Goal: Task Accomplishment & Management: Manage account settings

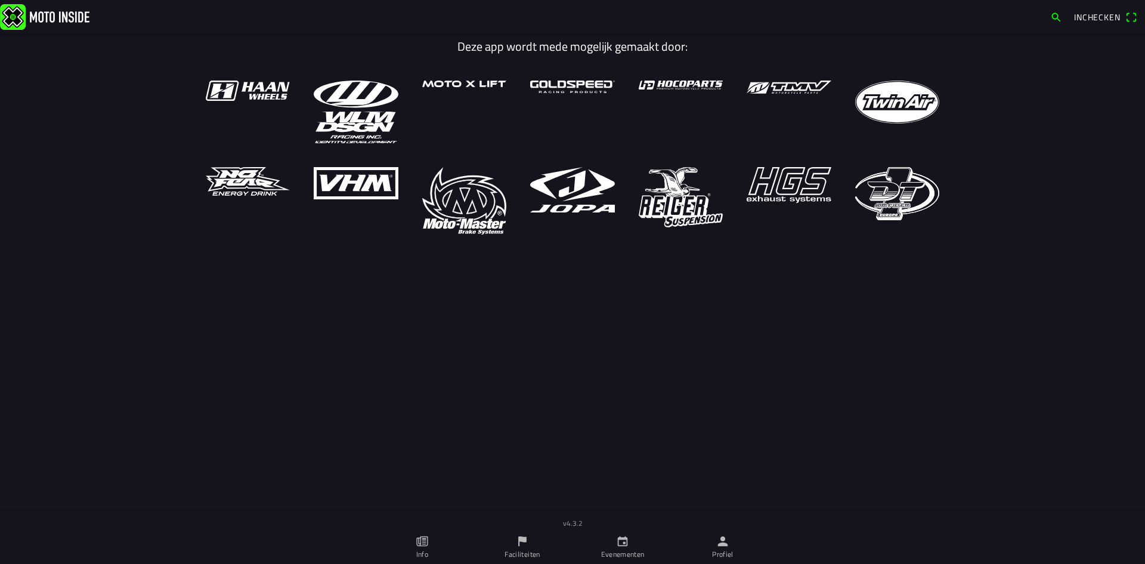
click at [724, 538] on icon "person" at bounding box center [723, 541] width 10 height 10
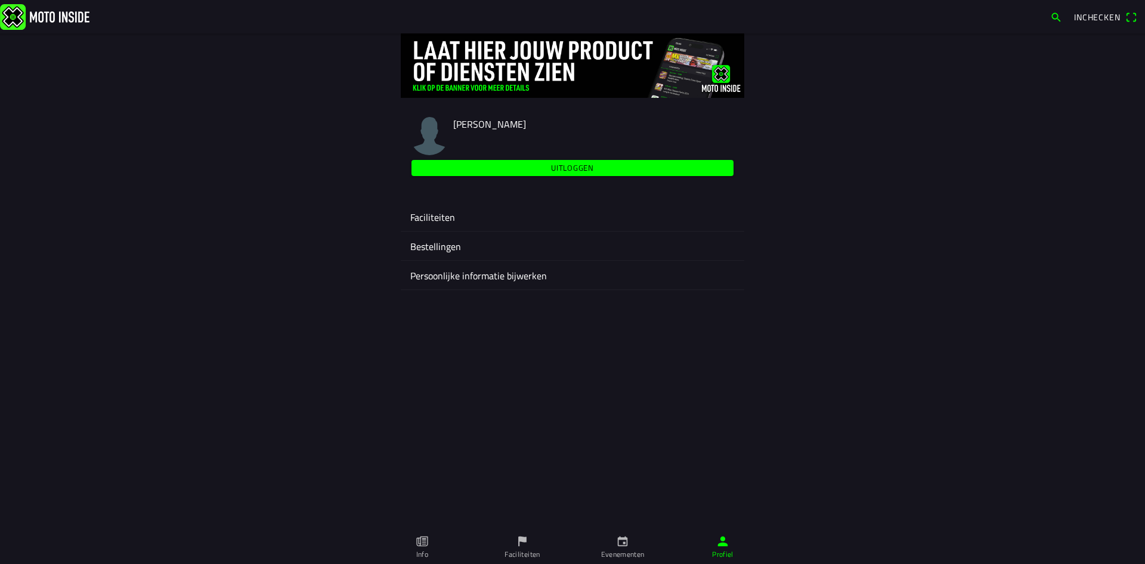
click at [435, 214] on ion-label "Faciliteiten" at bounding box center [572, 217] width 324 height 14
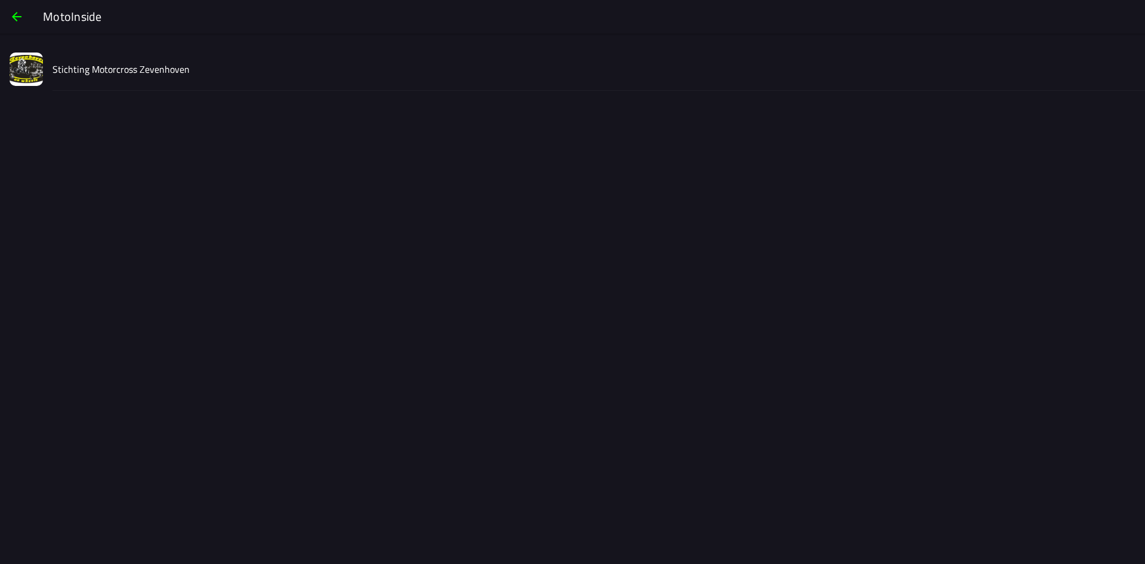
click at [0, 0] on slot "Stichting Motorcross Zevenhoven" at bounding box center [0, 0] width 0 height 0
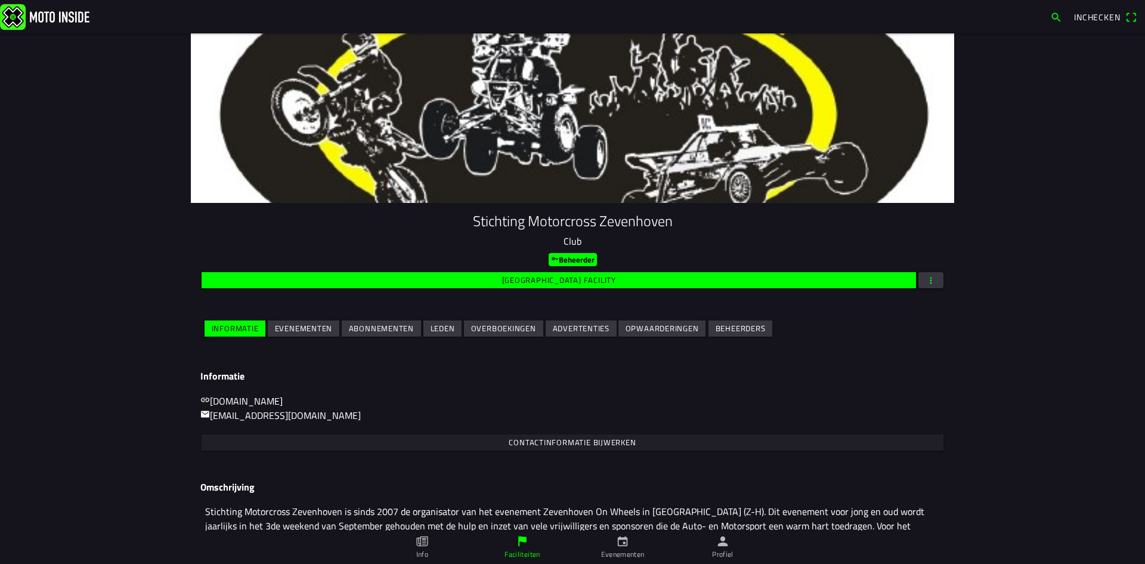
click at [0, 0] on slot "Evenementen" at bounding box center [0, 0] width 0 height 0
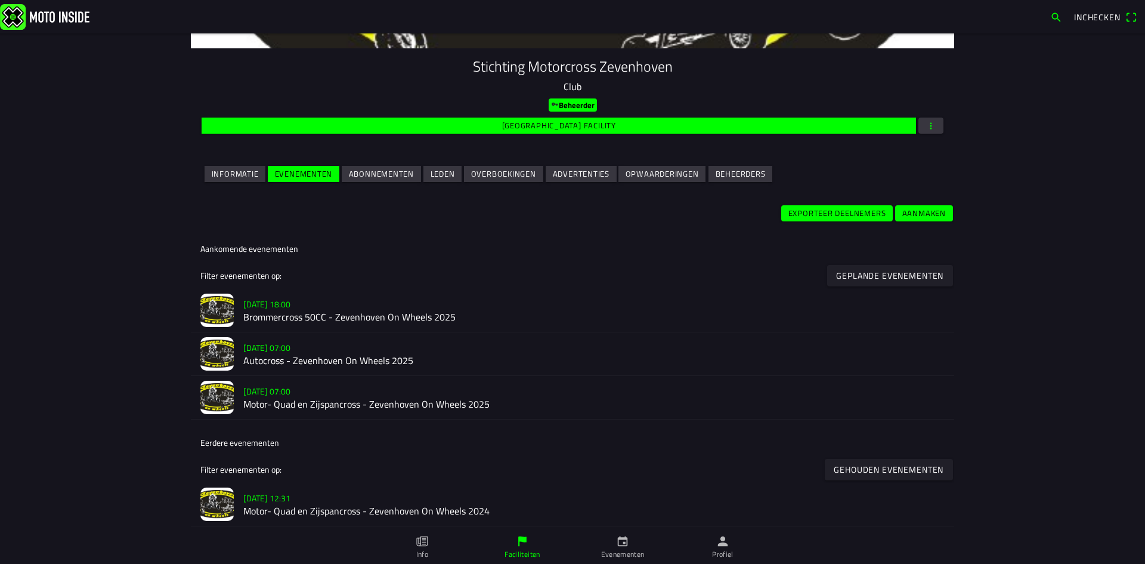
scroll to position [239, 0]
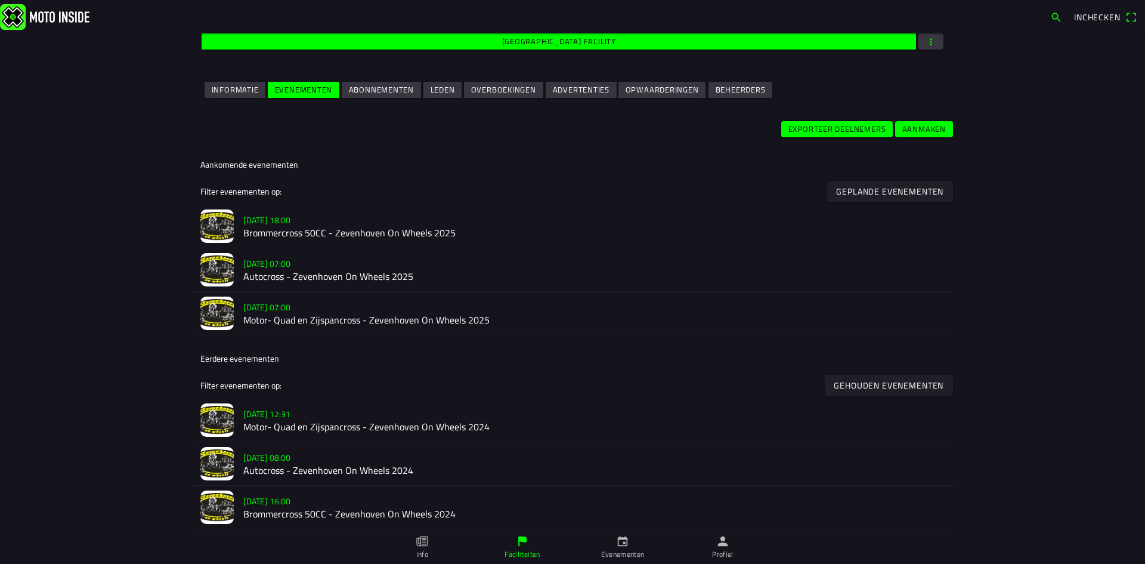
click at [0, 0] on slot "[DATE] 07:00" at bounding box center [0, 0] width 0 height 0
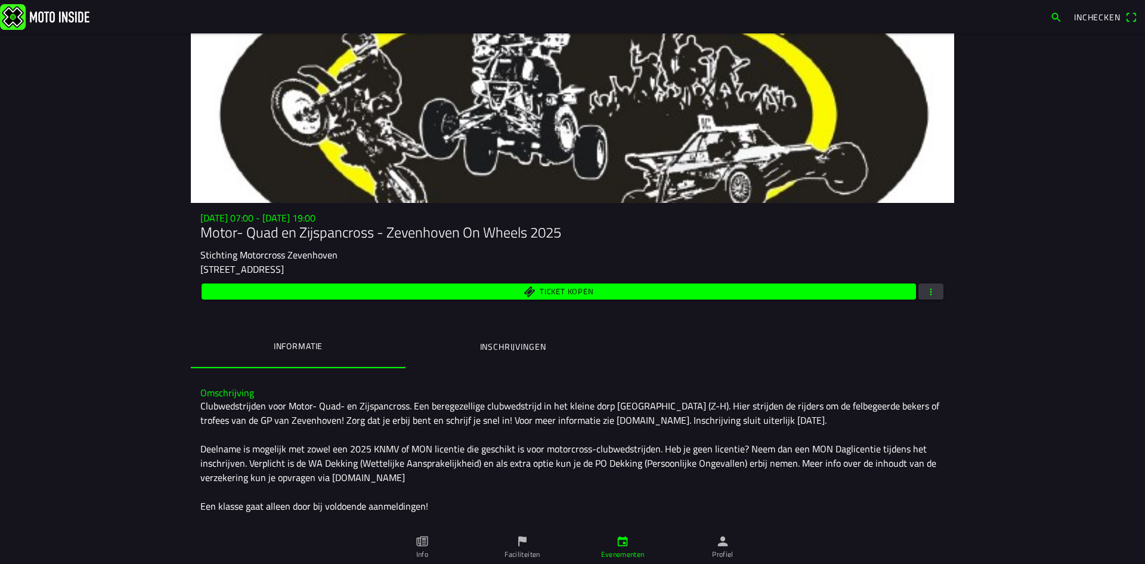
click at [511, 341] on ion-label "Inschrijvingen" at bounding box center [513, 346] width 66 height 13
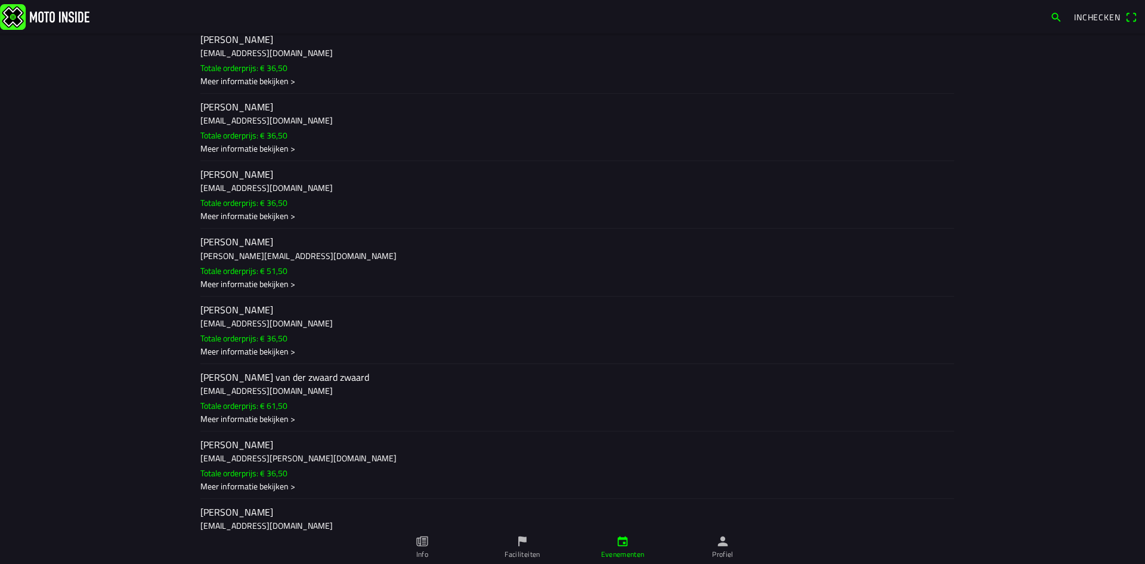
scroll to position [4950, 0]
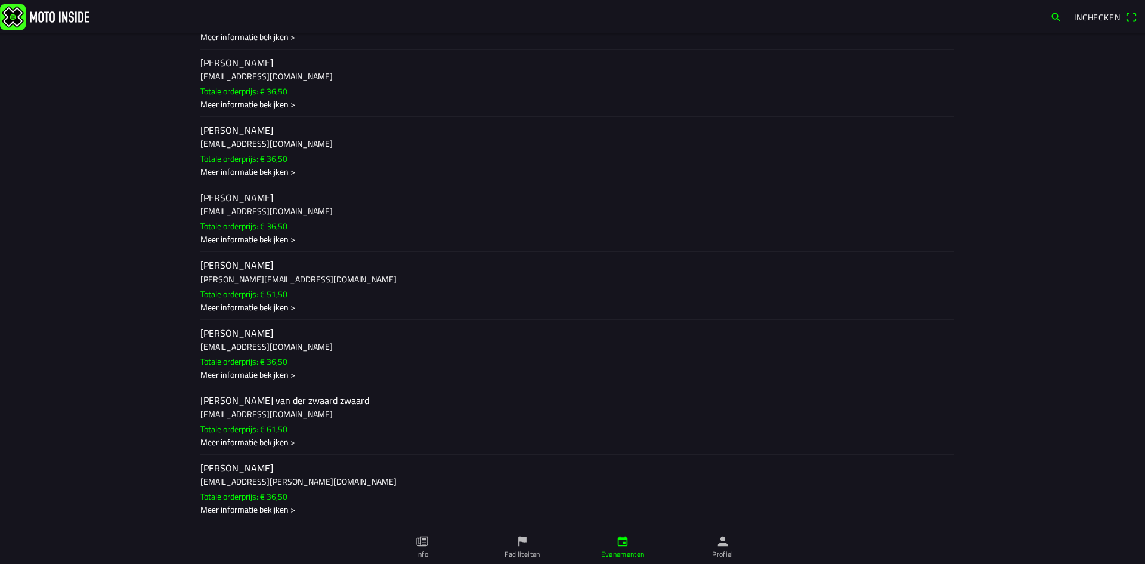
click at [262, 310] on div "Meer informatie bekijken >" at bounding box center [572, 306] width 744 height 13
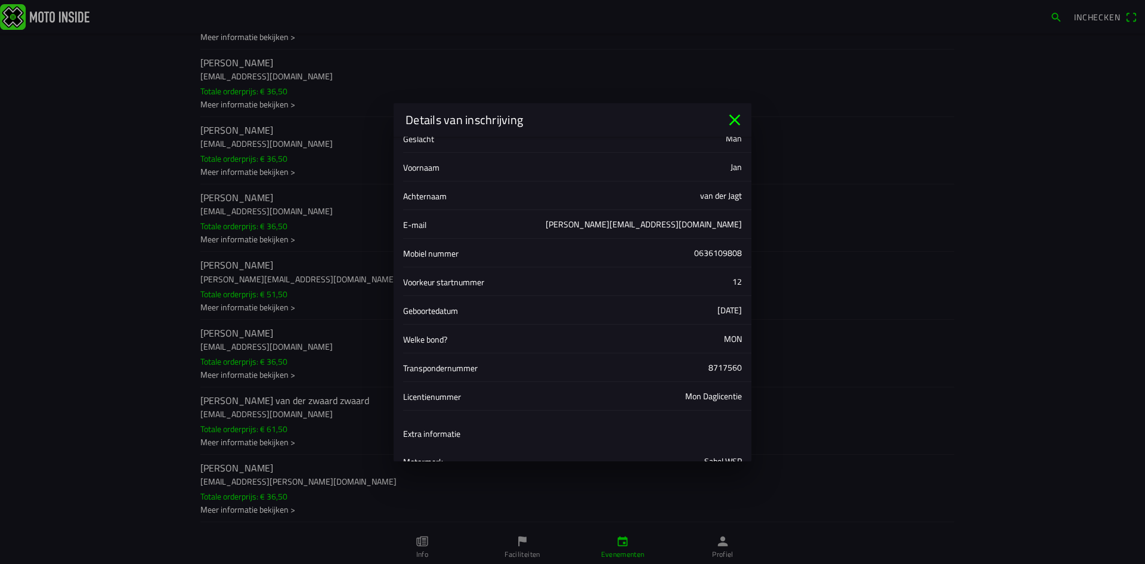
scroll to position [45, 0]
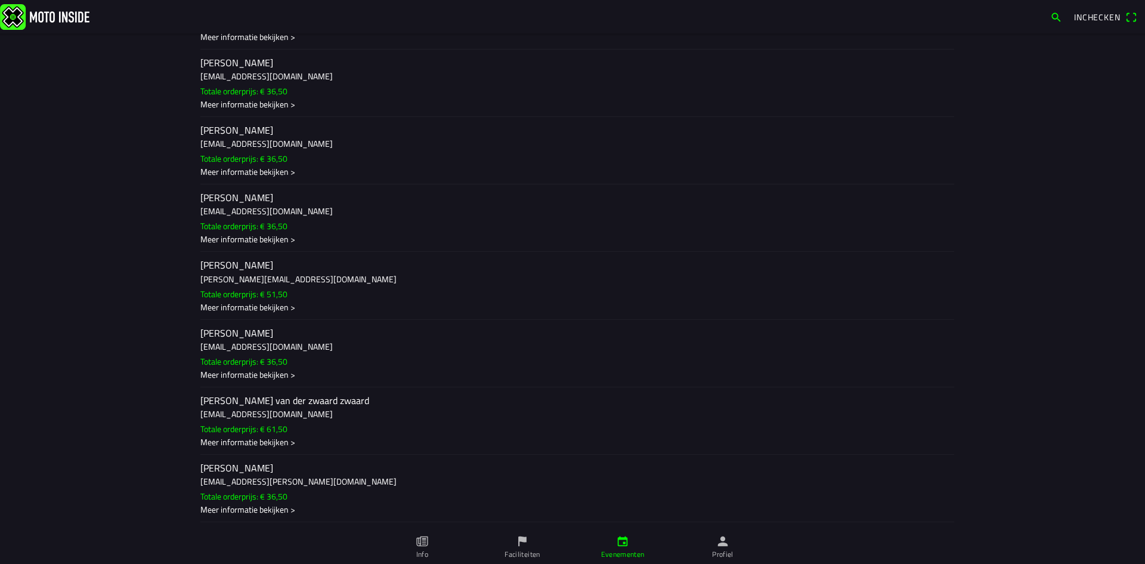
click at [256, 285] on ion-backdrop at bounding box center [572, 282] width 1145 height 564
click at [241, 305] on div "Meer informatie bekijken >" at bounding box center [572, 306] width 744 height 13
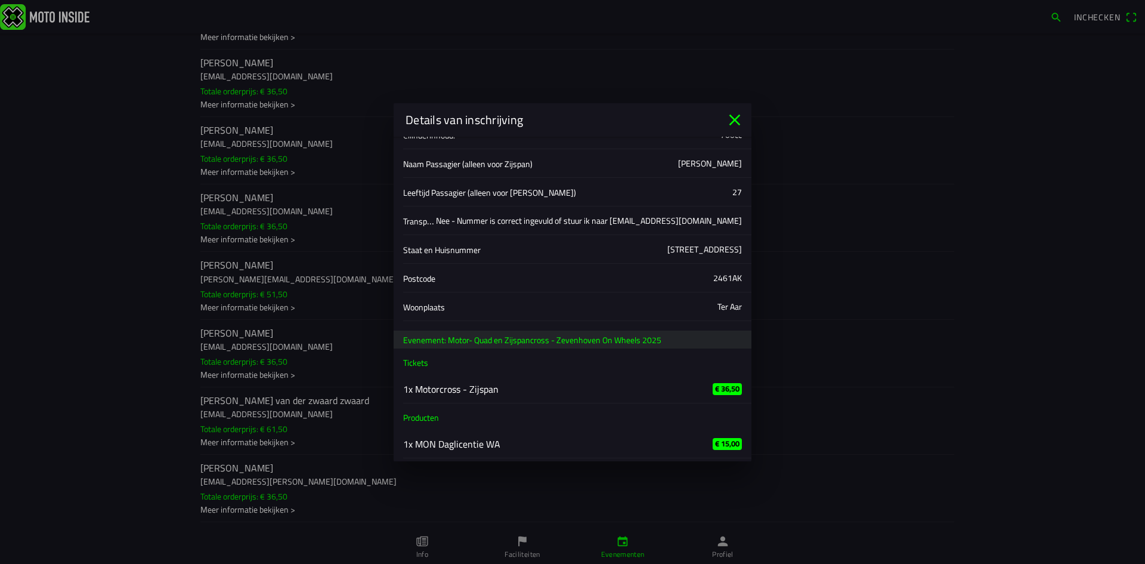
scroll to position [403, 0]
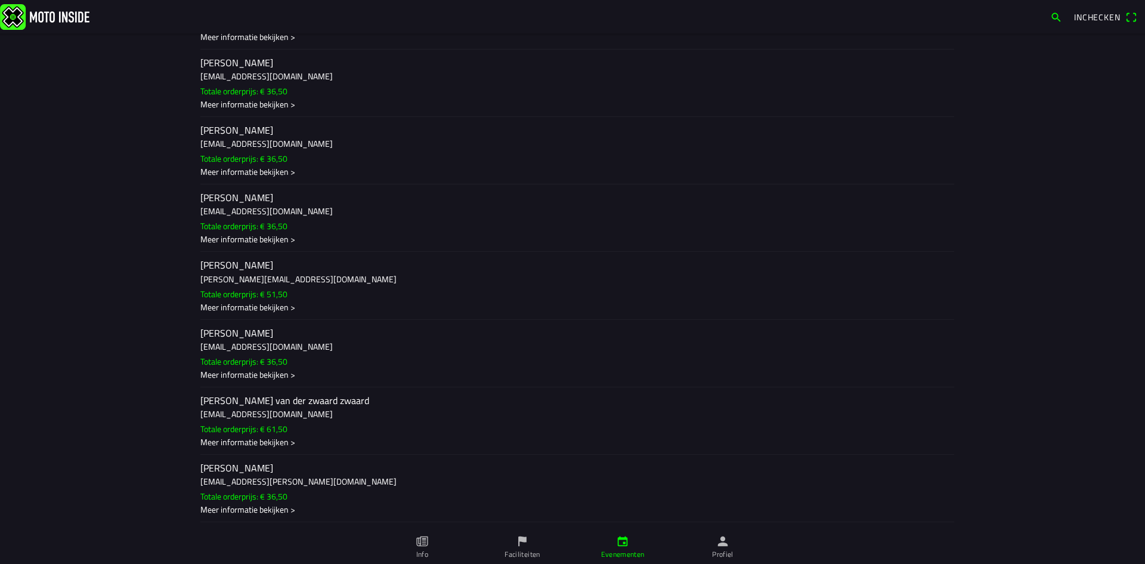
click at [208, 278] on ion-backdrop at bounding box center [572, 282] width 1145 height 564
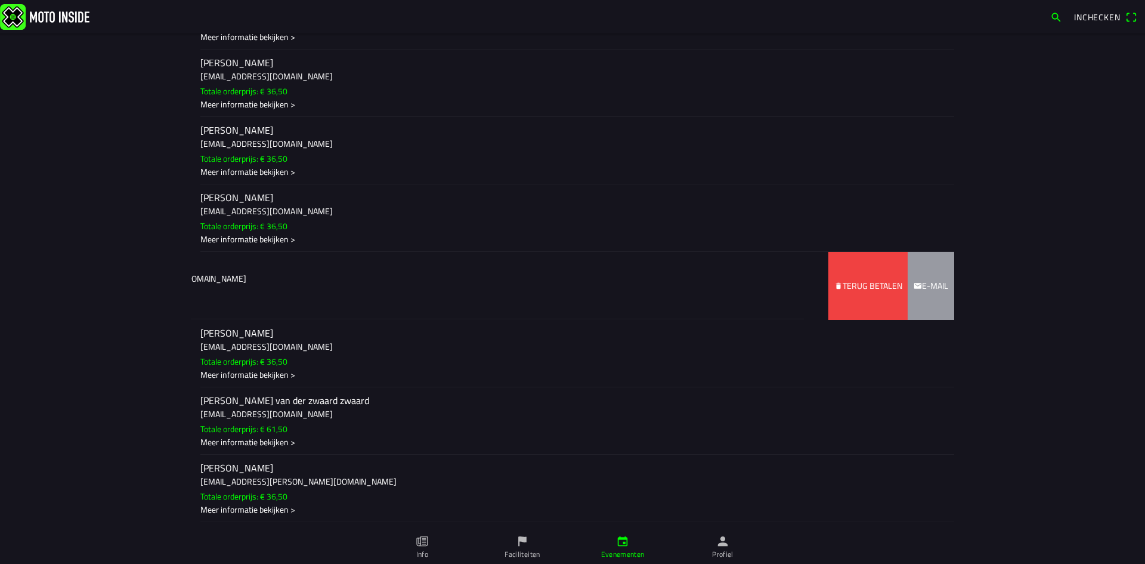
drag, startPoint x: 229, startPoint y: 282, endPoint x: 38, endPoint y: 301, distance: 191.7
click at [38, 301] on main "zo 21 sep. - 07:00 - zo 21 sep. - 19:00 Motor- Quad en Zijspancross - Zevenhove…" at bounding box center [572, 298] width 1145 height 530
click at [863, 298] on span "Terug betalen" at bounding box center [868, 285] width 68 height 67
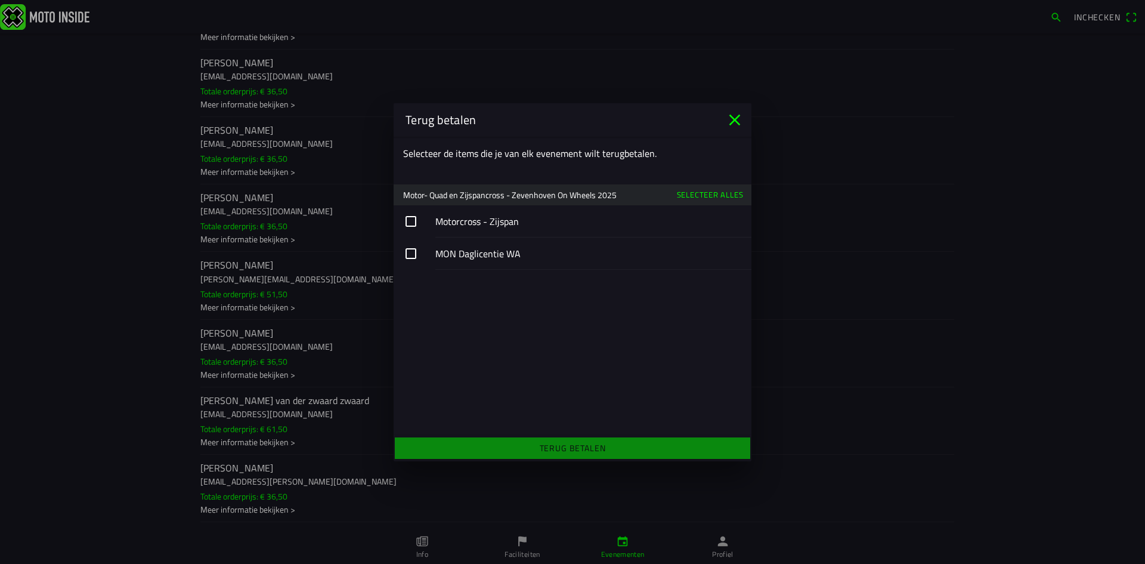
click at [0, 0] on slot "Selecteer alles" at bounding box center [0, 0] width 0 height 0
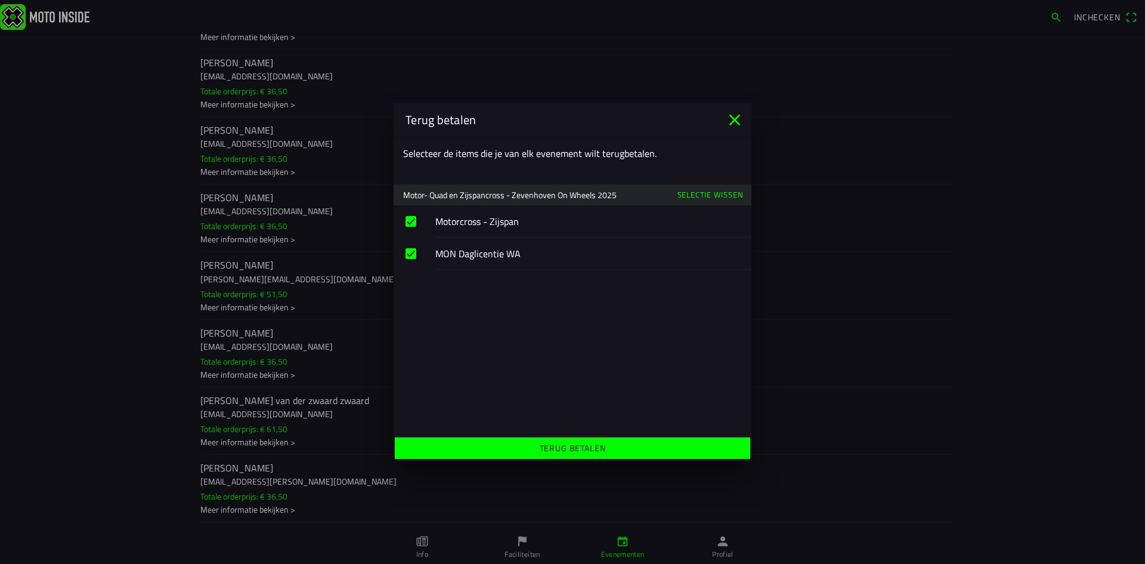
click at [0, 0] on slot "Terug betalen" at bounding box center [0, 0] width 0 height 0
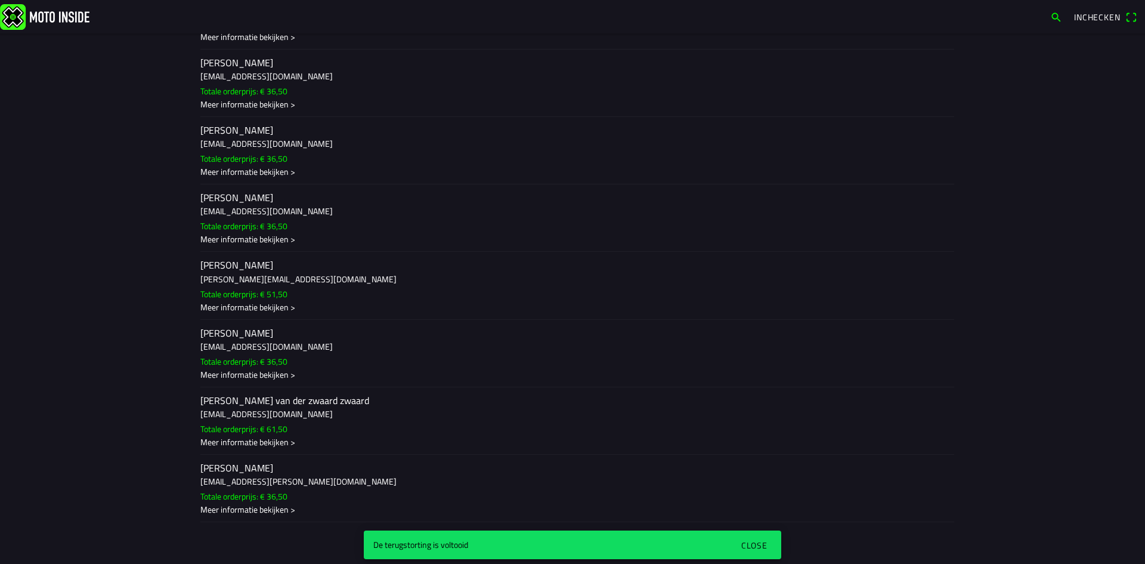
scroll to position [4950, 0]
click at [756, 543] on div "Close" at bounding box center [754, 545] width 26 height 13
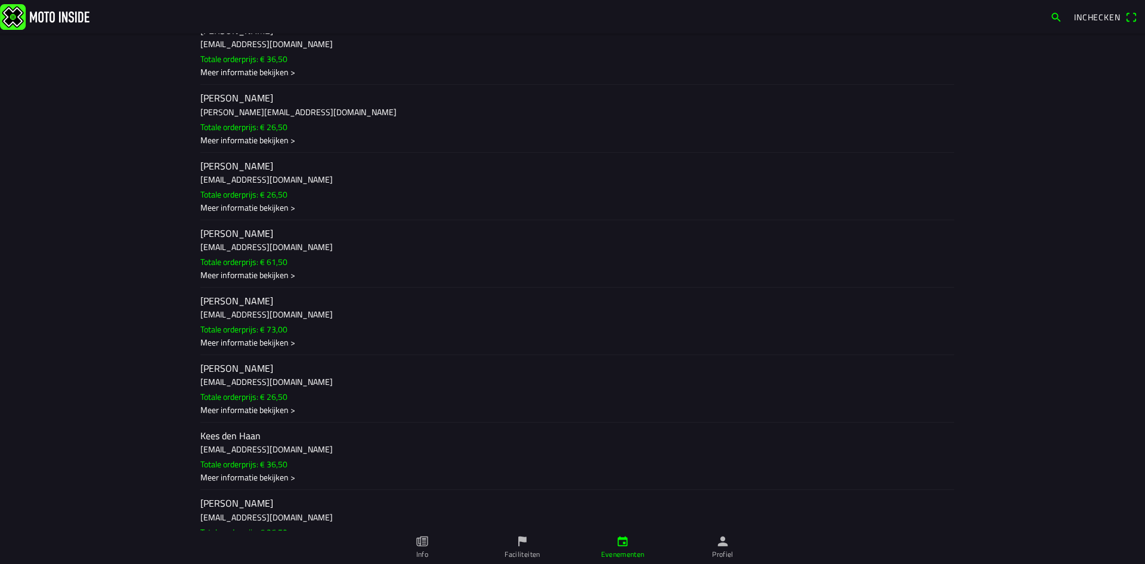
scroll to position [7276, 0]
click at [273, 345] on div "Meer informatie bekijken >" at bounding box center [572, 343] width 744 height 13
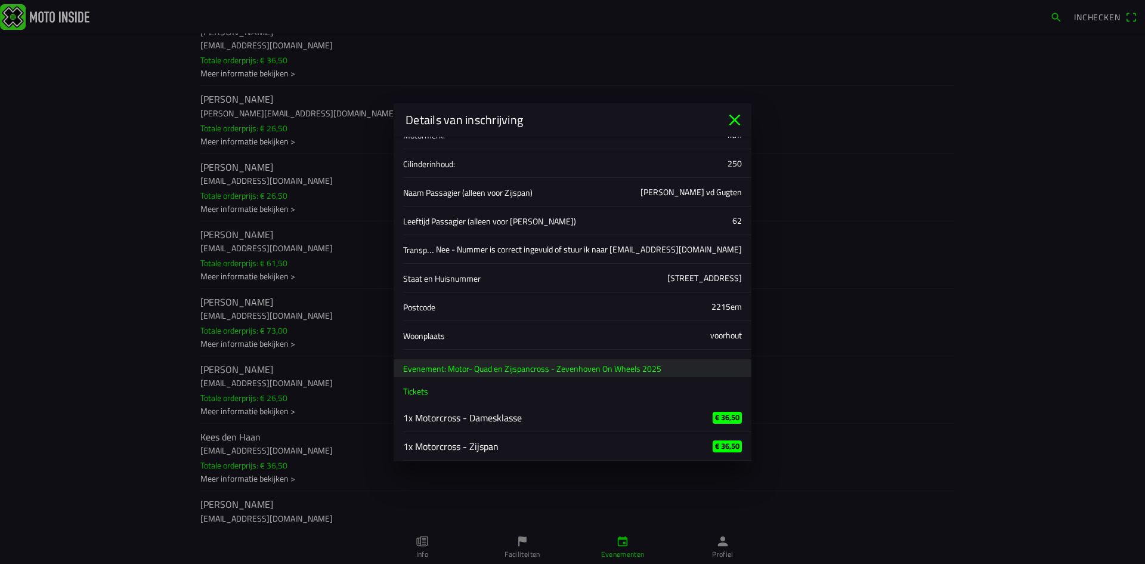
scroll to position [376, 0]
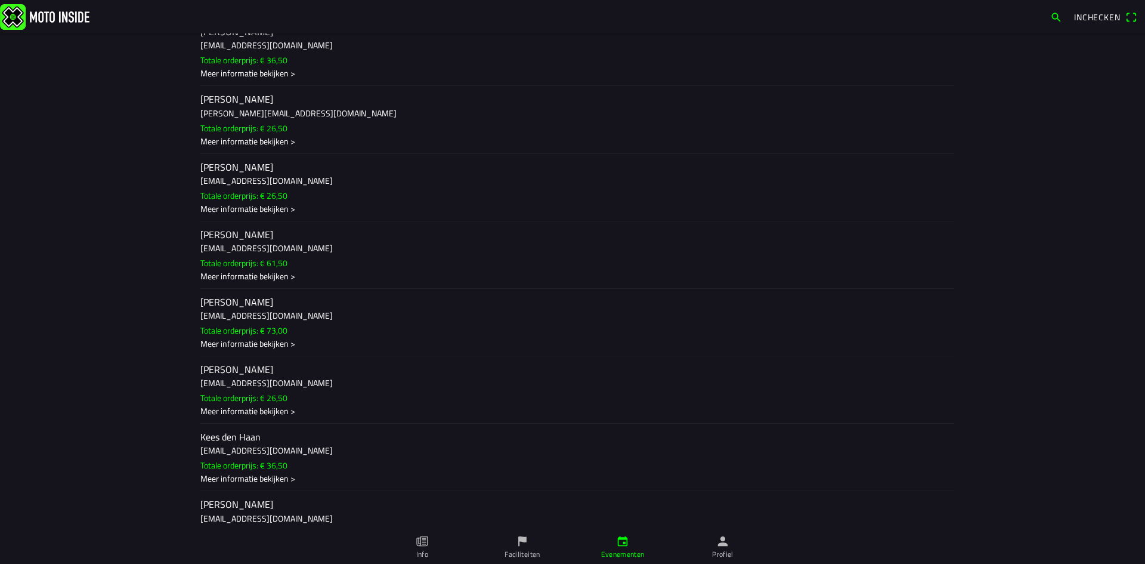
click at [316, 324] on ion-backdrop at bounding box center [572, 282] width 1145 height 564
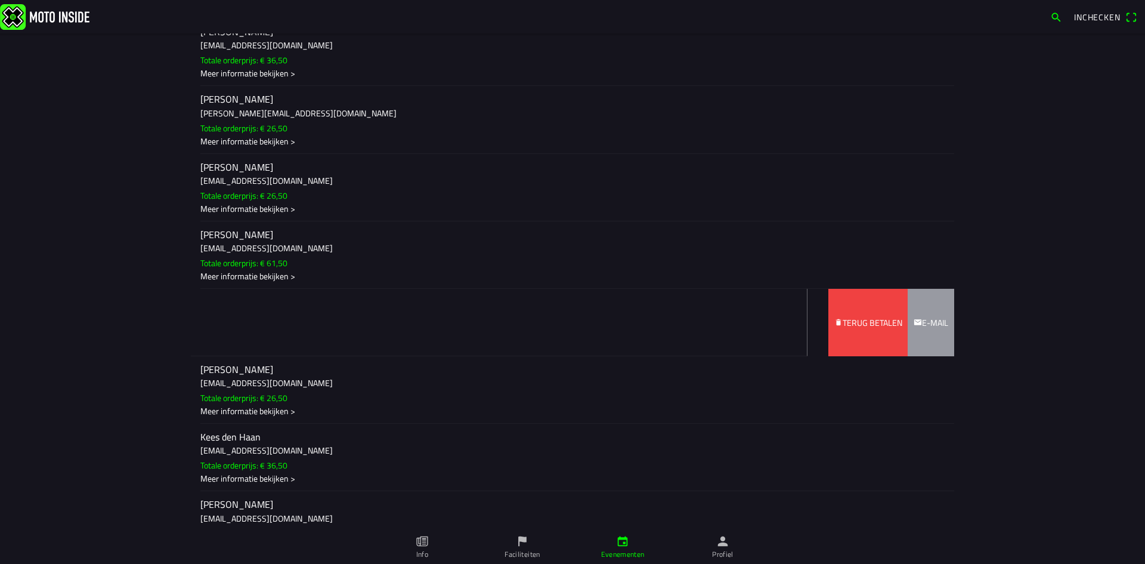
drag, startPoint x: 240, startPoint y: 315, endPoint x: 0, endPoint y: 333, distance: 240.4
click at [13, 330] on main "zo 21 sep. - 07:00 - zo 21 sep. - 19:00 Motor- Quad en Zijspancross - Zevenhove…" at bounding box center [572, 298] width 1145 height 530
click at [0, 0] on slot "Terug betalen" at bounding box center [0, 0] width 0 height 0
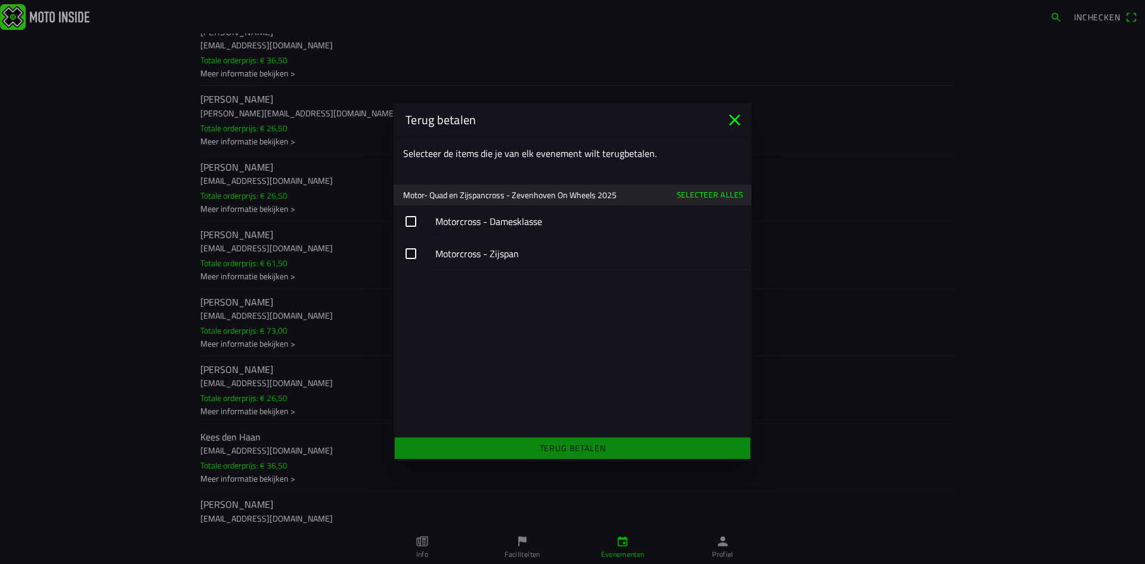
click at [468, 256] on button "button" at bounding box center [573, 253] width 358 height 32
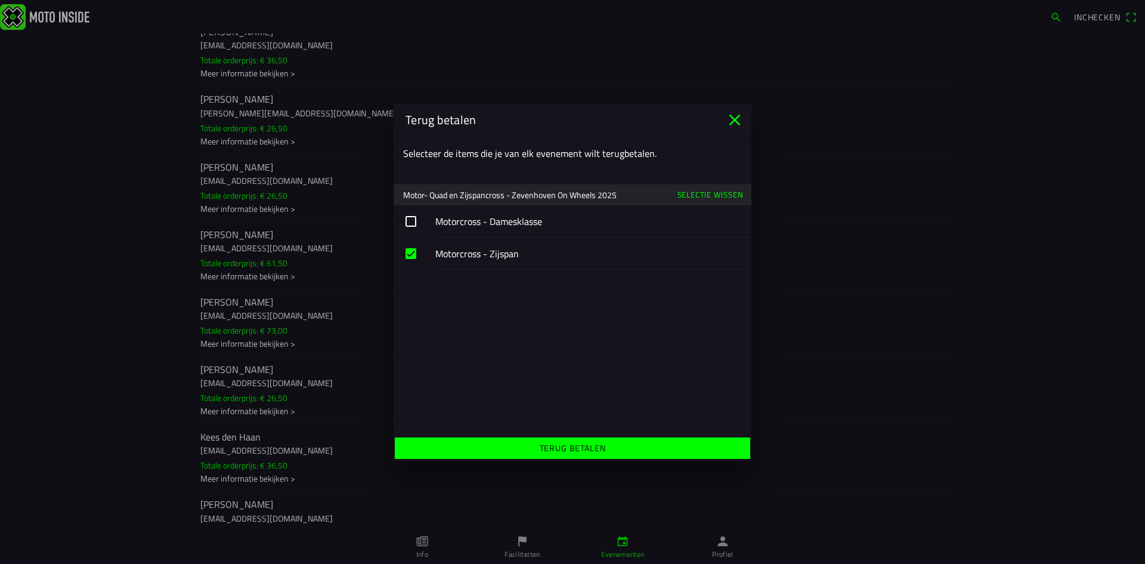
click at [0, 0] on slot "Terug betalen" at bounding box center [0, 0] width 0 height 0
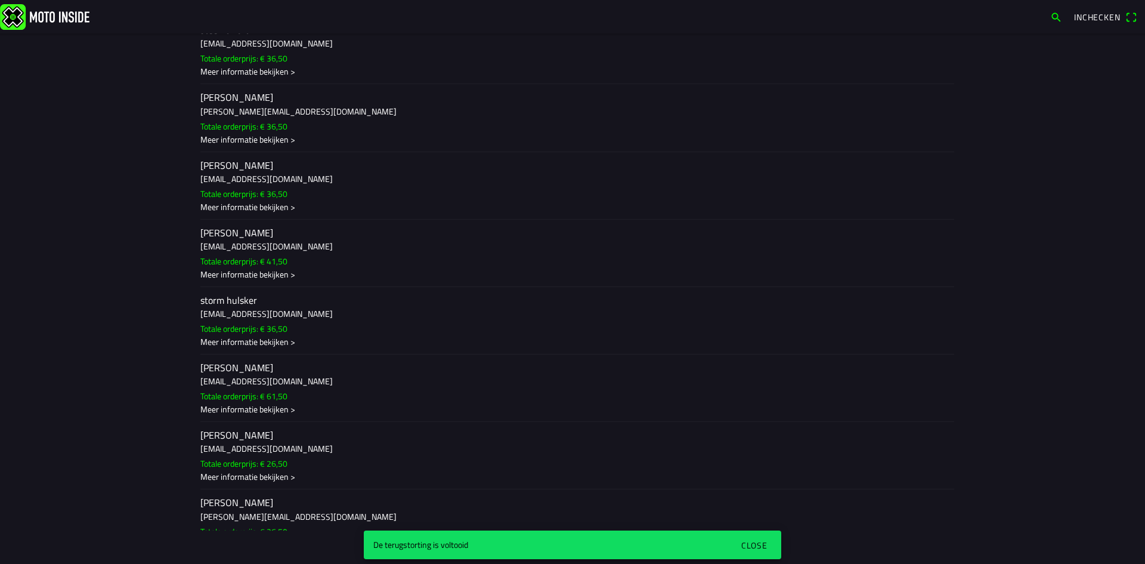
scroll to position [13776, 0]
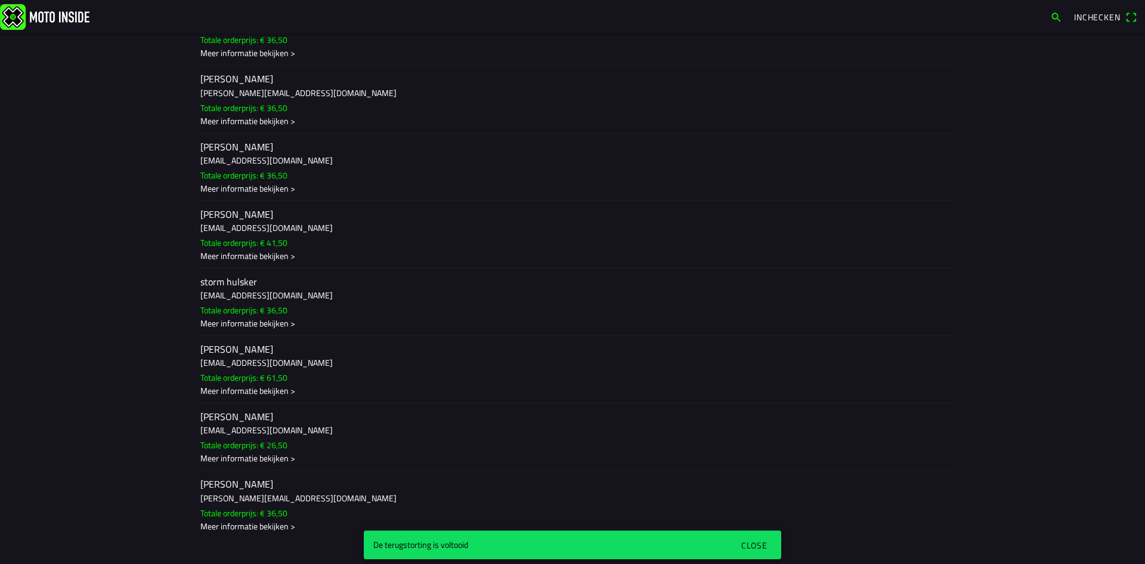
click at [239, 389] on div "Meer informatie bekijken >" at bounding box center [572, 390] width 744 height 13
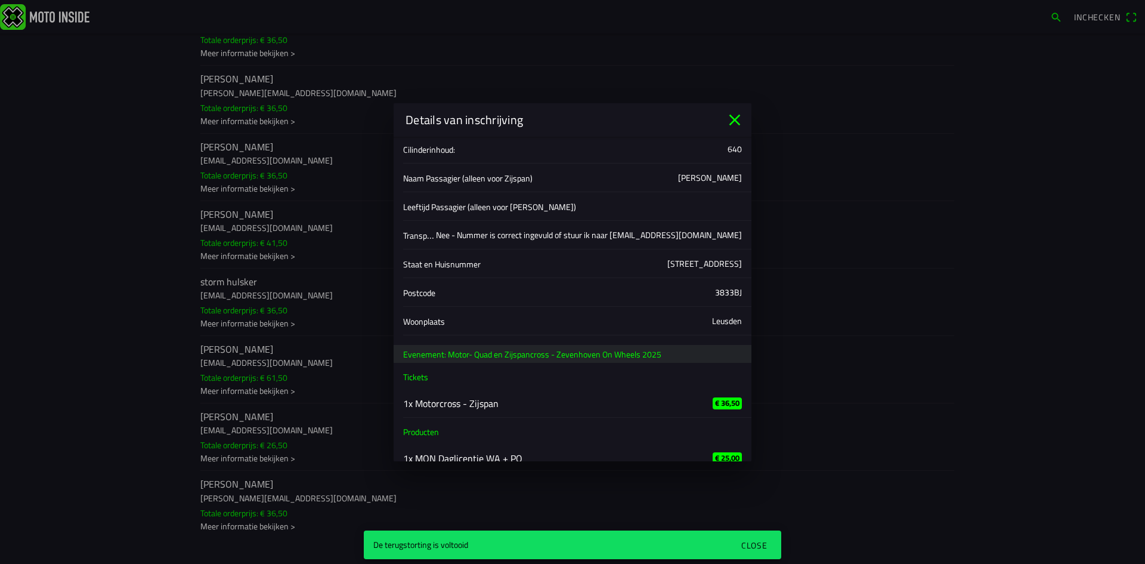
scroll to position [403, 0]
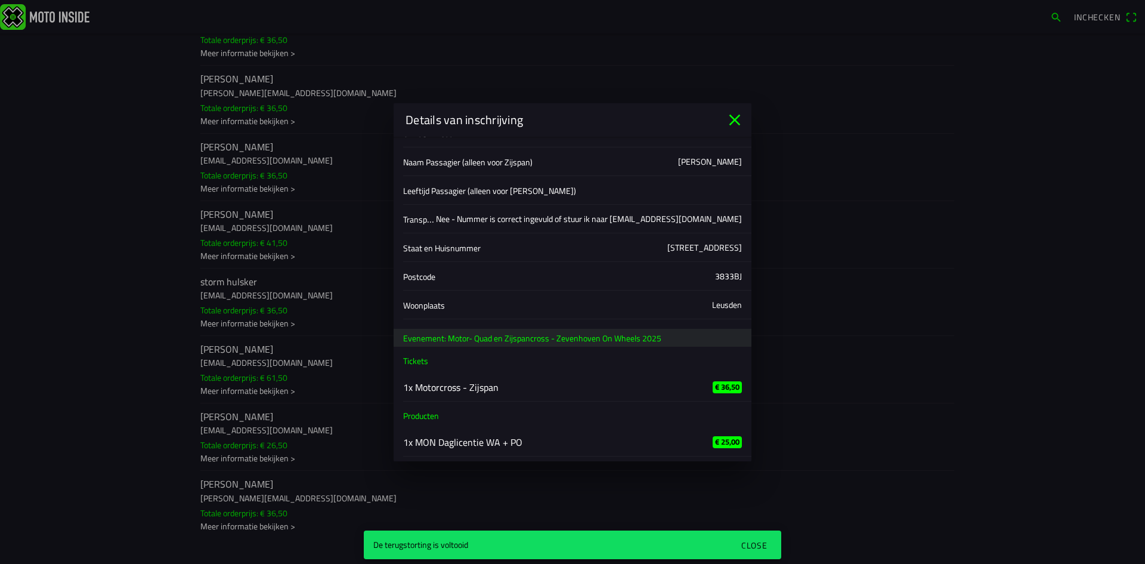
click at [735, 120] on icon "close" at bounding box center [734, 119] width 11 height 11
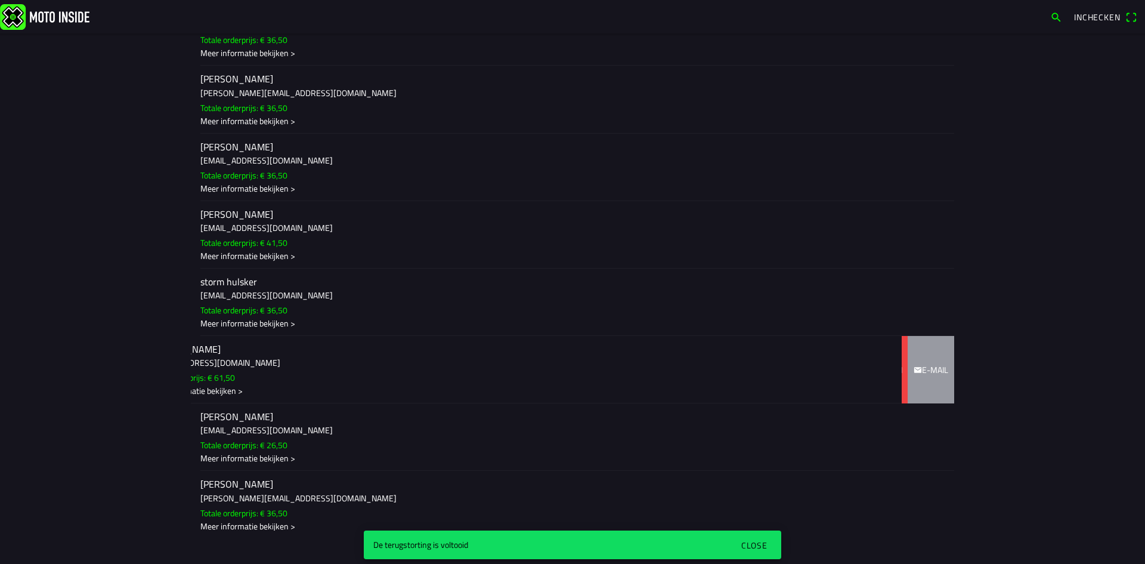
drag, startPoint x: 284, startPoint y: 369, endPoint x: 7, endPoint y: 375, distance: 277.4
click at [10, 375] on main "zo 21 sep. - 07:00 - zo 21 sep. - 19:00 Motor- Quad en Zijspancross - Zevenhove…" at bounding box center [572, 298] width 1145 height 530
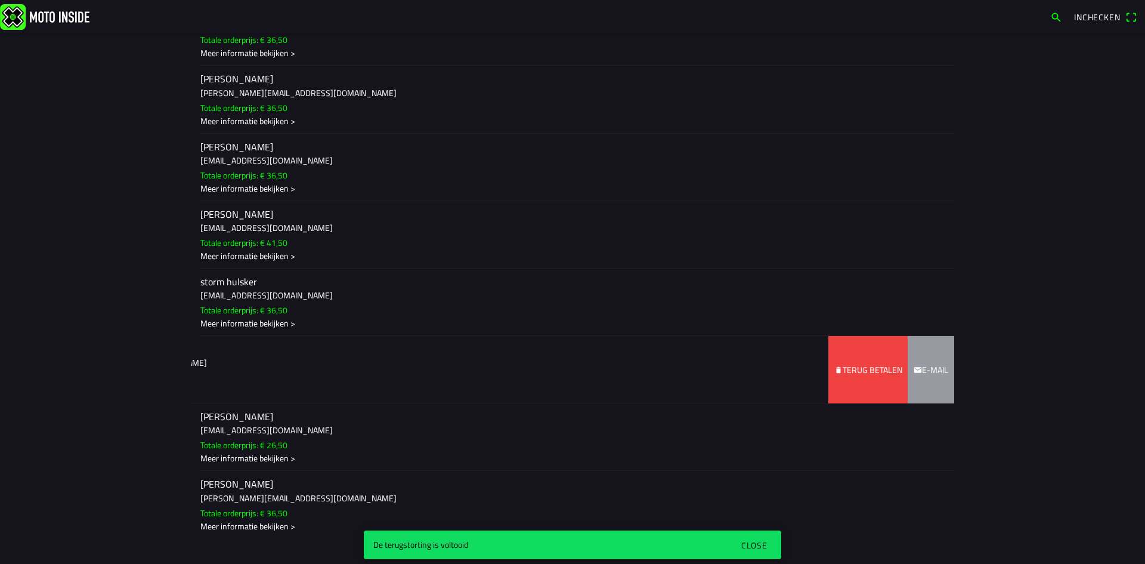
click at [0, 0] on slot "Terug betalen" at bounding box center [0, 0] width 0 height 0
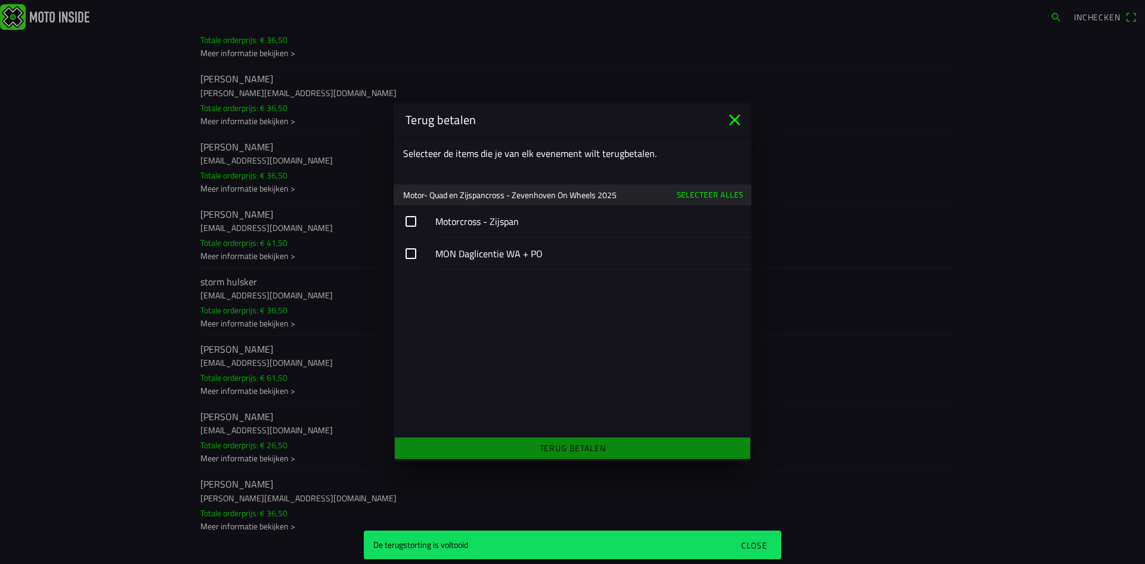
click at [0, 0] on slot "Selecteer alles" at bounding box center [0, 0] width 0 height 0
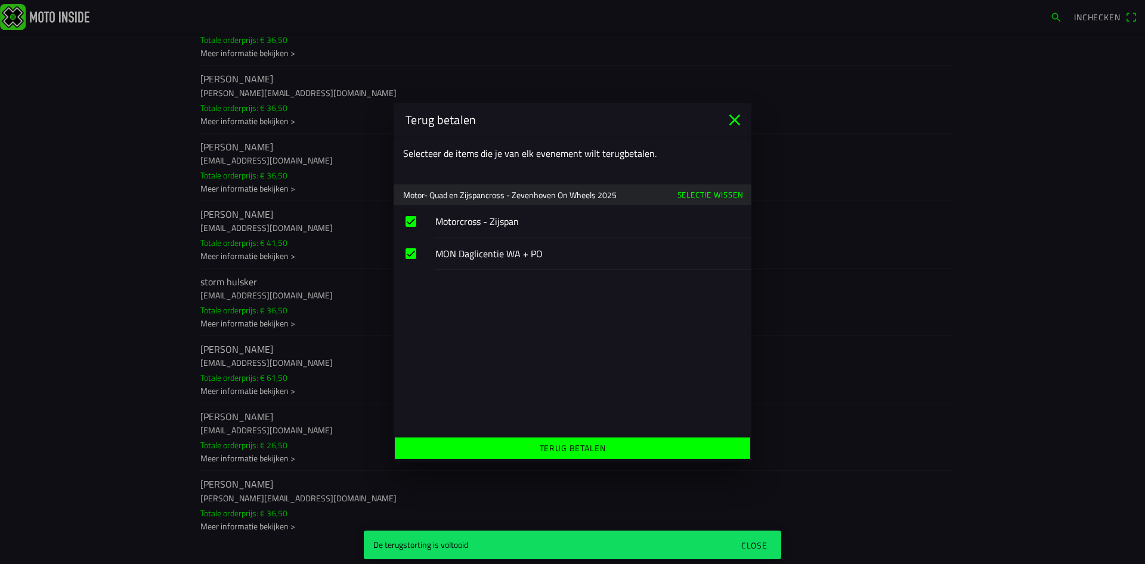
click at [0, 0] on slot "Terug betalen" at bounding box center [0, 0] width 0 height 0
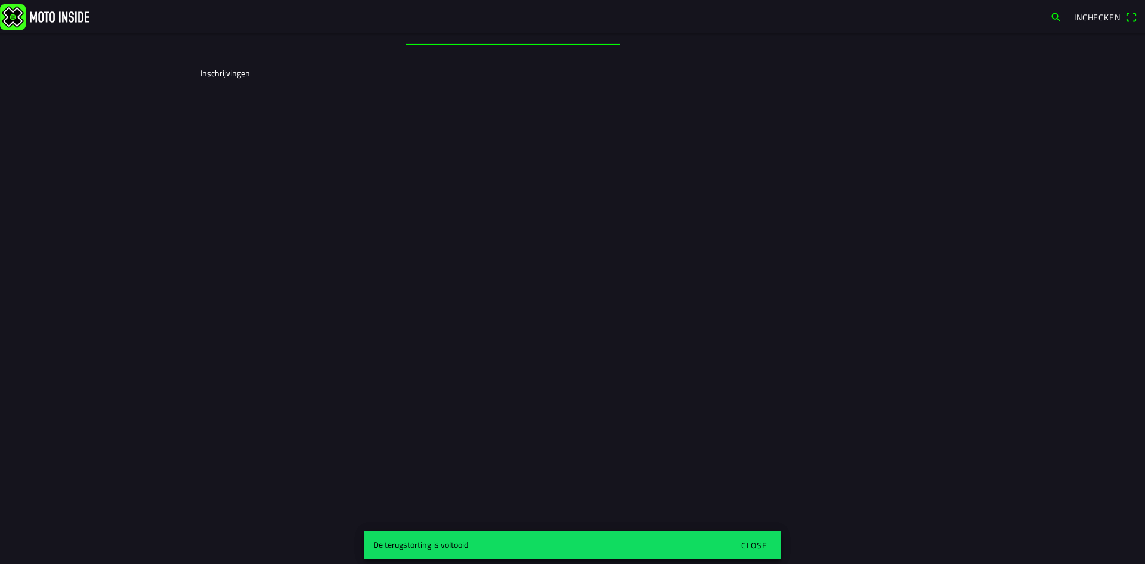
scroll to position [0, 0]
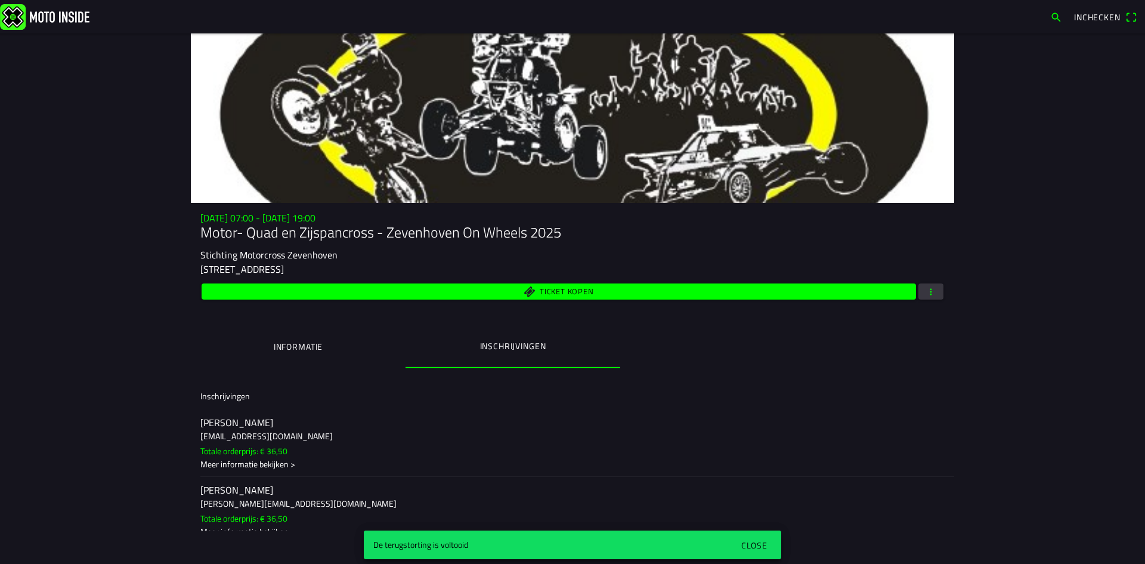
click at [752, 537] on button "Close" at bounding box center [754, 545] width 44 height 24
click at [751, 543] on div "Close" at bounding box center [754, 545] width 26 height 13
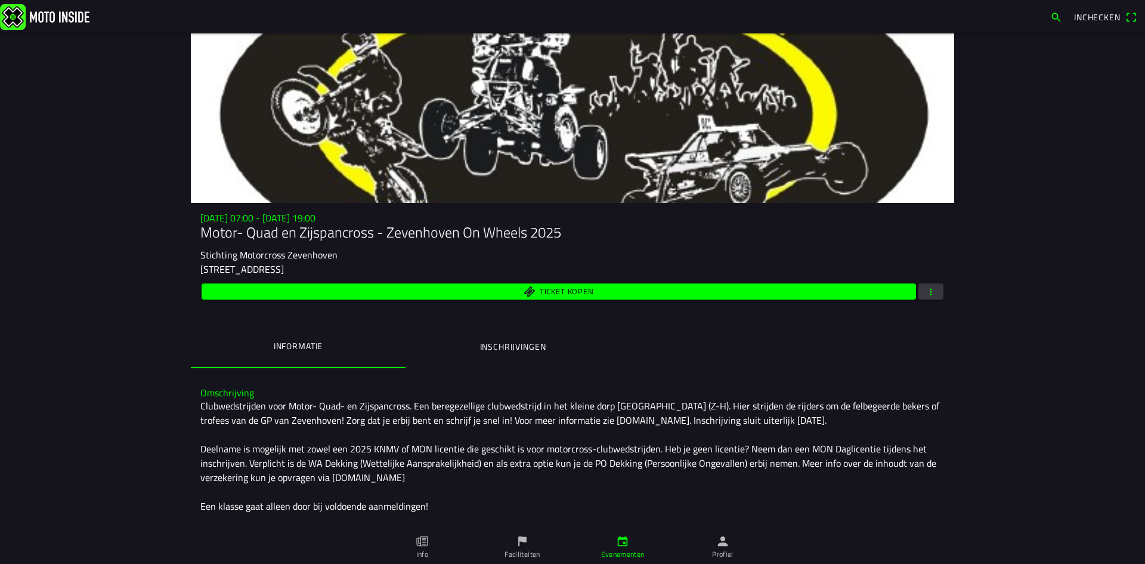
click at [520, 351] on ion-label "Inschrijvingen" at bounding box center [513, 346] width 66 height 13
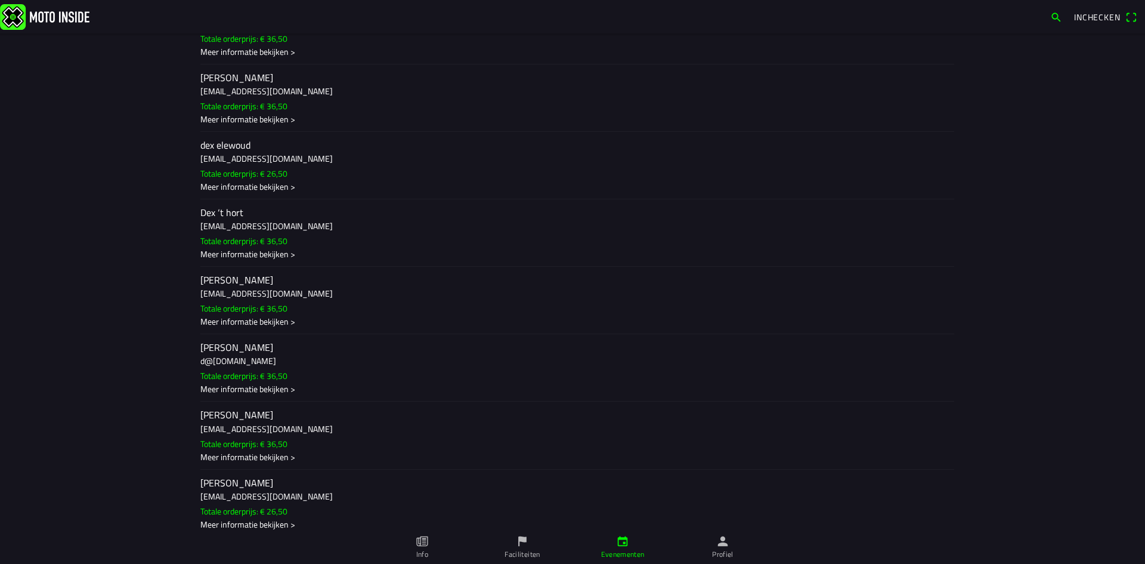
scroll to position [2922, 0]
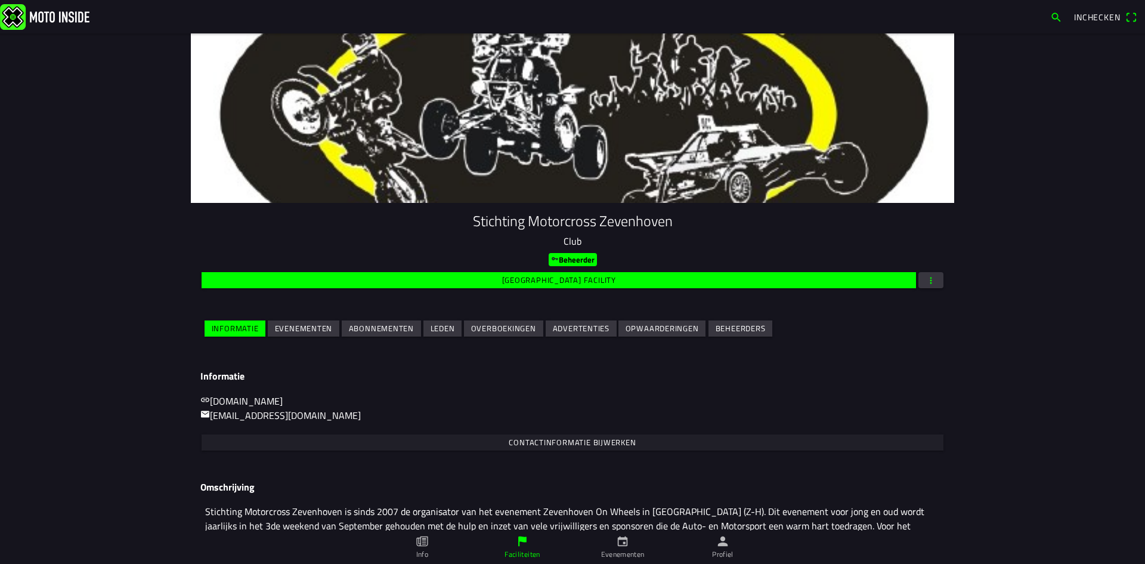
click at [0, 0] on slot "Evenementen" at bounding box center [0, 0] width 0 height 0
